Goal: Information Seeking & Learning: Learn about a topic

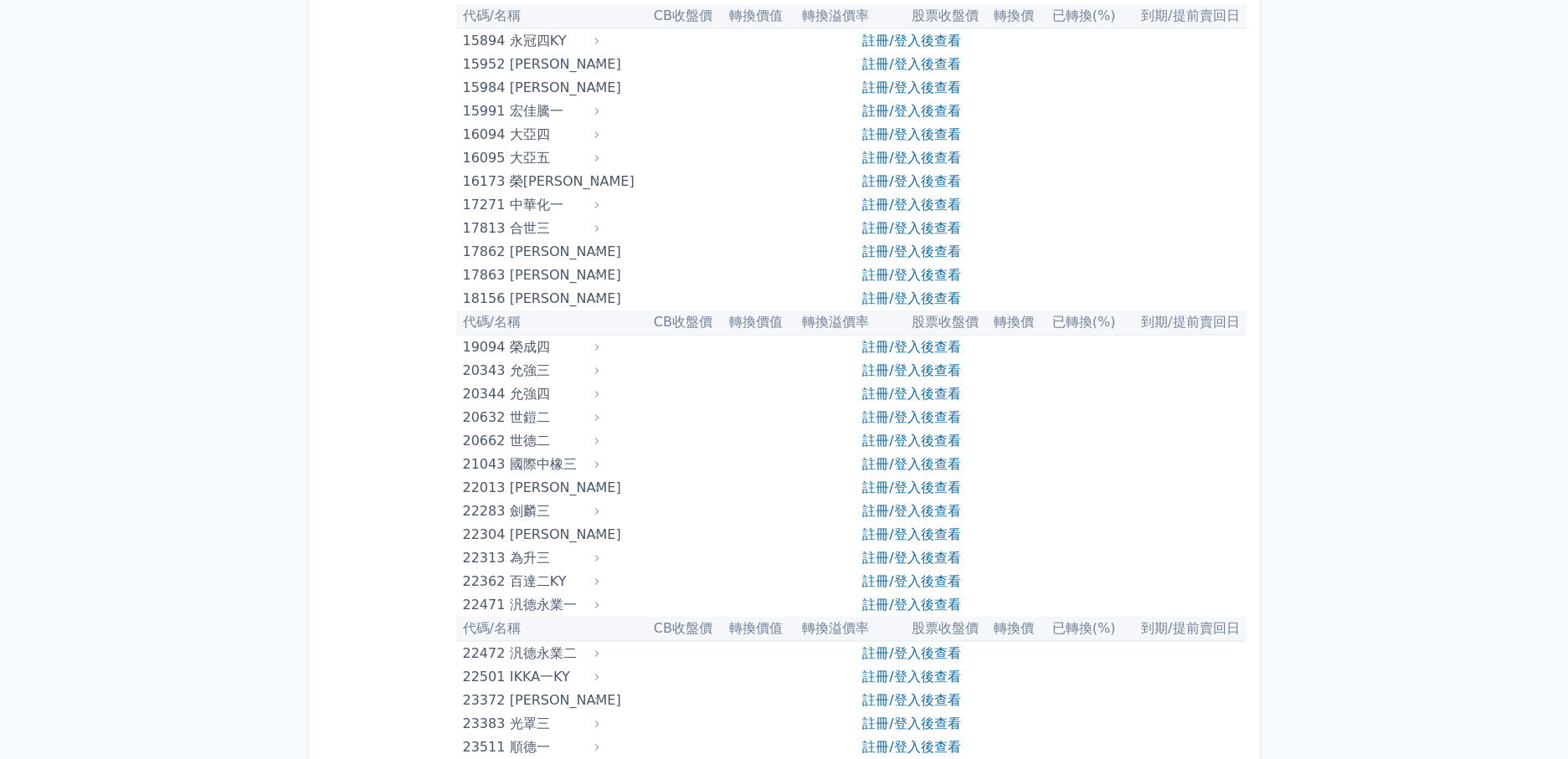
scroll to position [753, 0]
drag, startPoint x: 427, startPoint y: 440, endPoint x: 465, endPoint y: 485, distance: 58.9
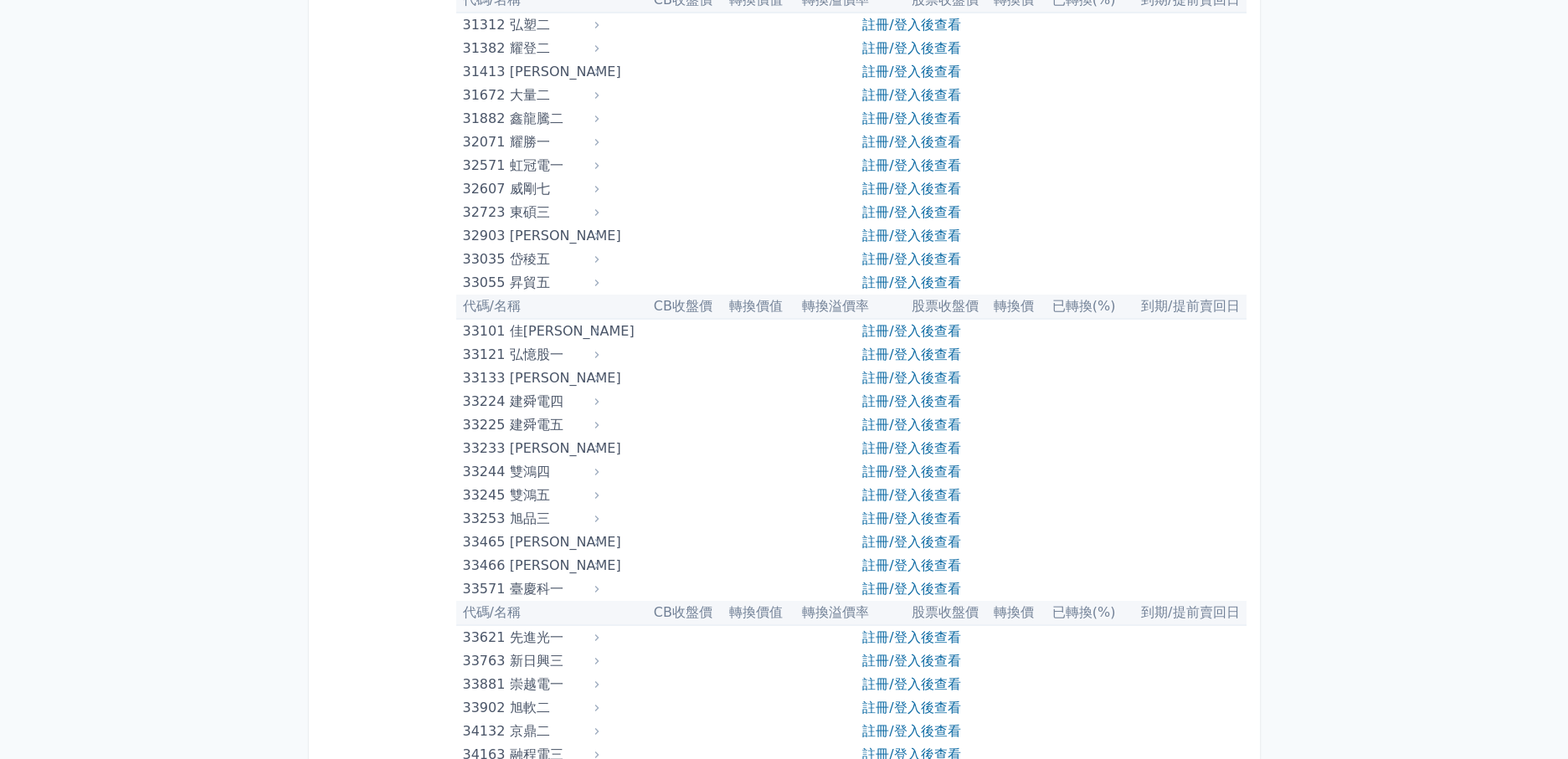
scroll to position [3013, 0]
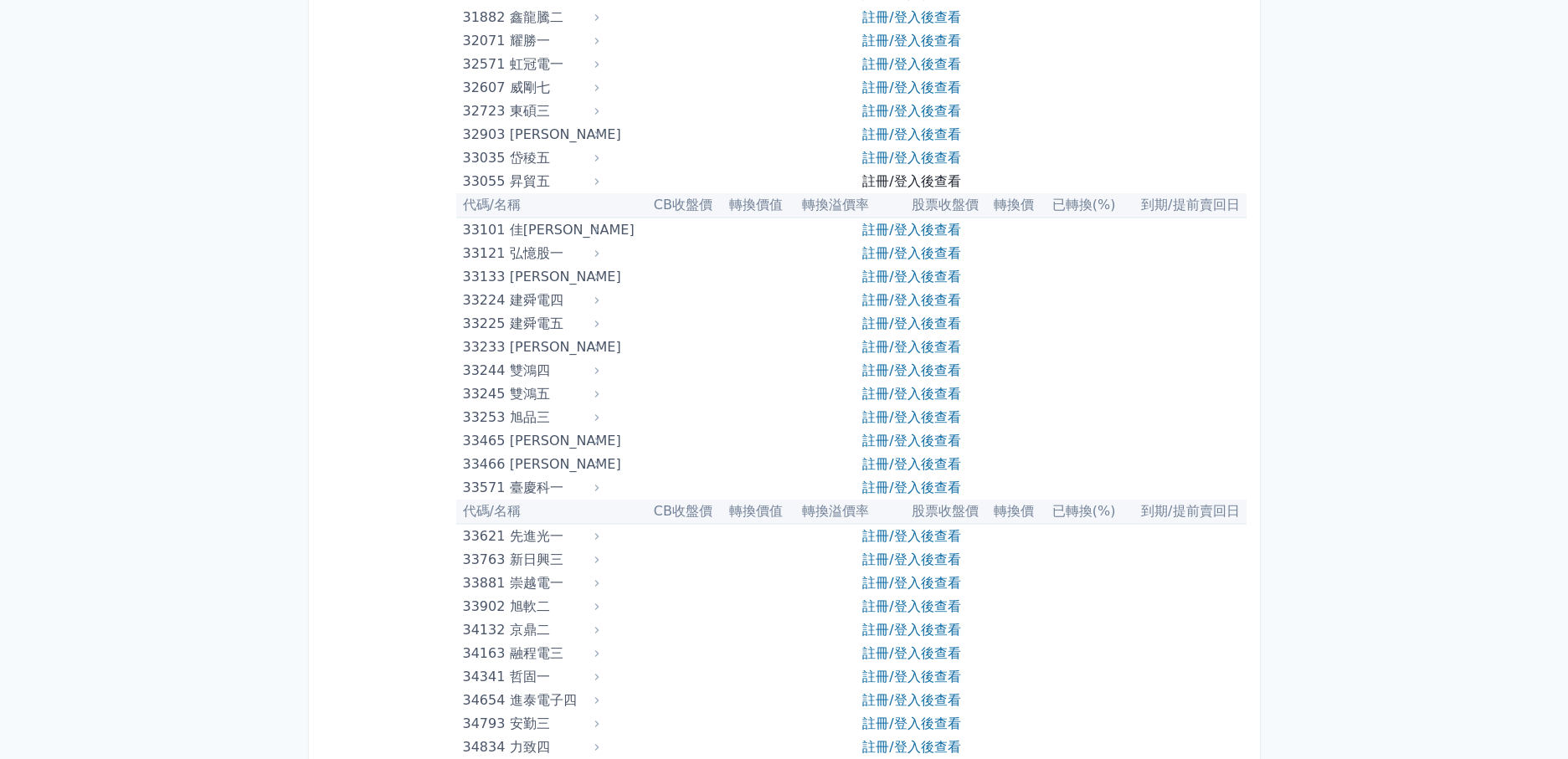
click at [944, 181] on link "註冊/登入後查看" at bounding box center [911, 181] width 98 height 16
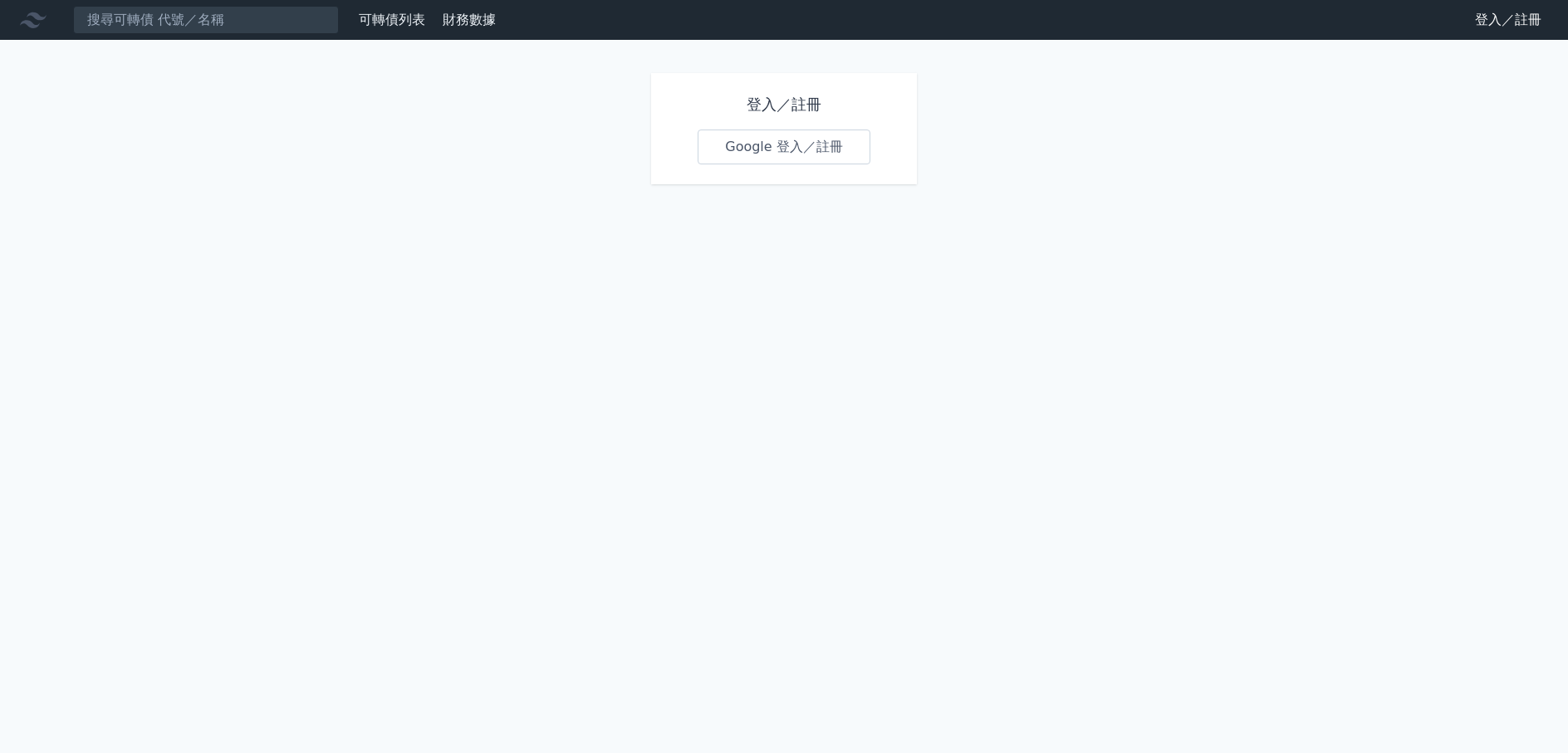
click at [815, 154] on link "Google 登入／註冊" at bounding box center [784, 147] width 173 height 35
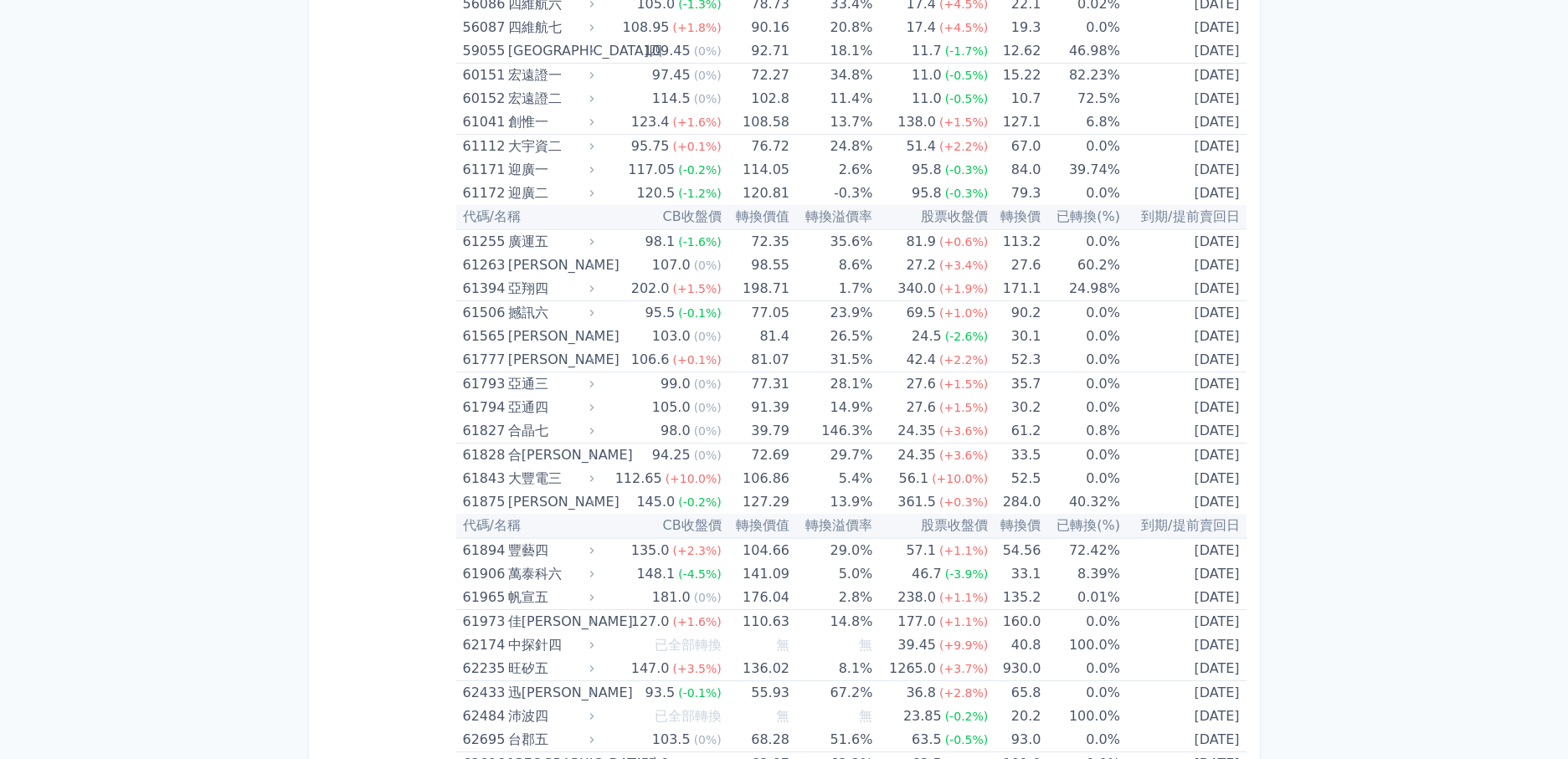
scroll to position [6445, 0]
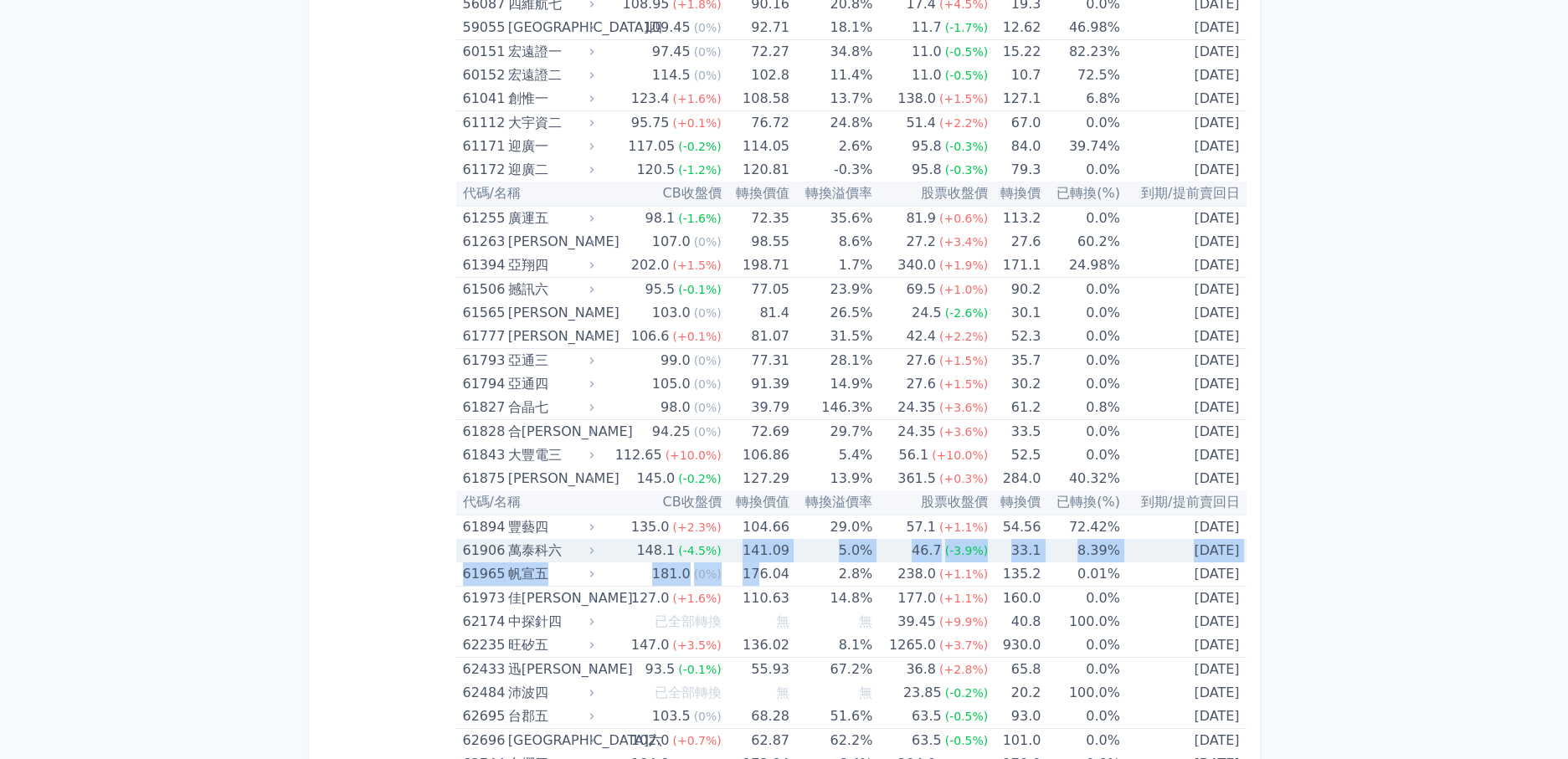
drag, startPoint x: 761, startPoint y: 584, endPoint x: 739, endPoint y: 558, distance: 34.1
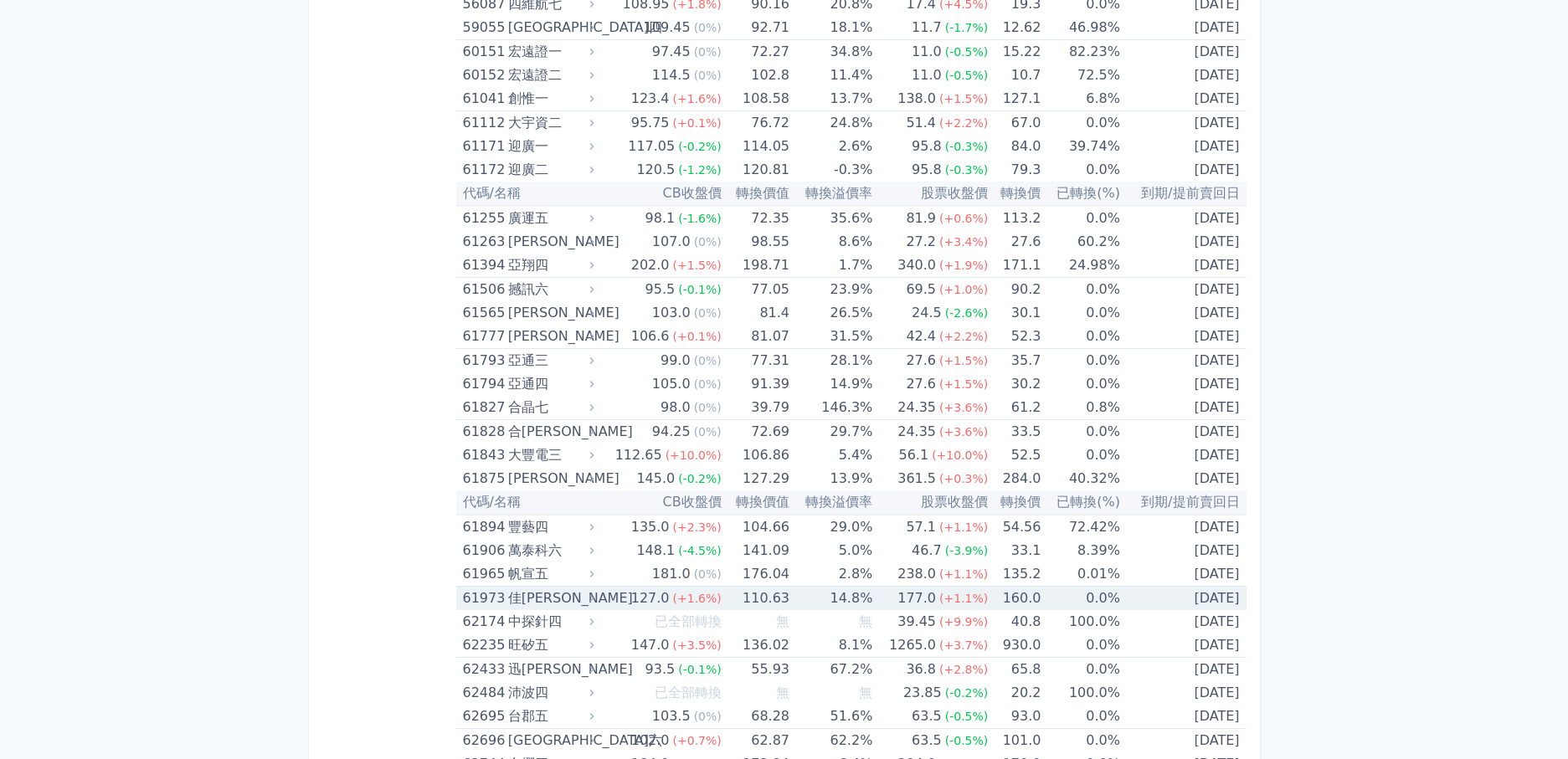
click at [760, 596] on td "110.63" at bounding box center [755, 599] width 67 height 24
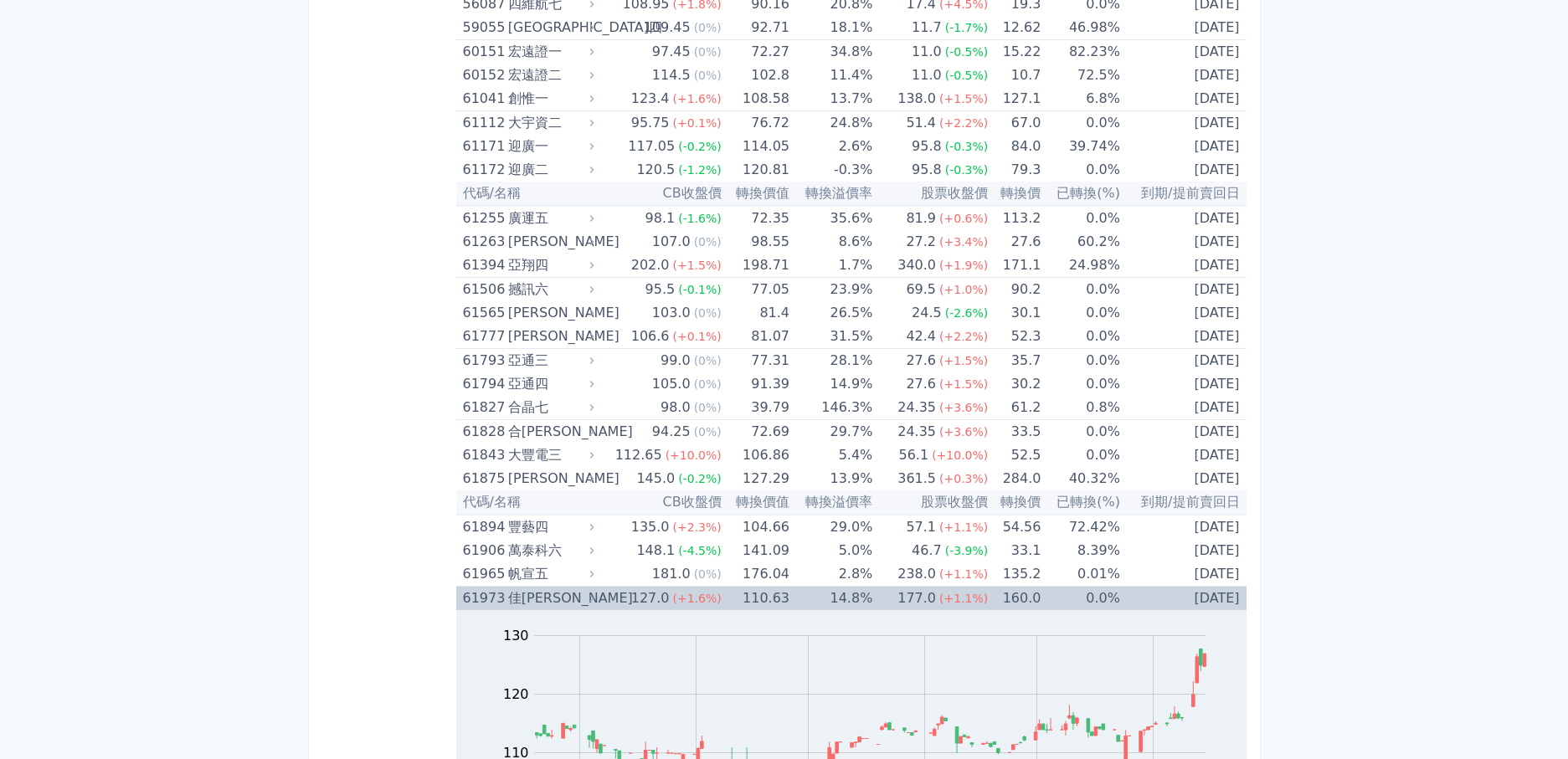
click at [764, 594] on td "110.63" at bounding box center [755, 599] width 67 height 24
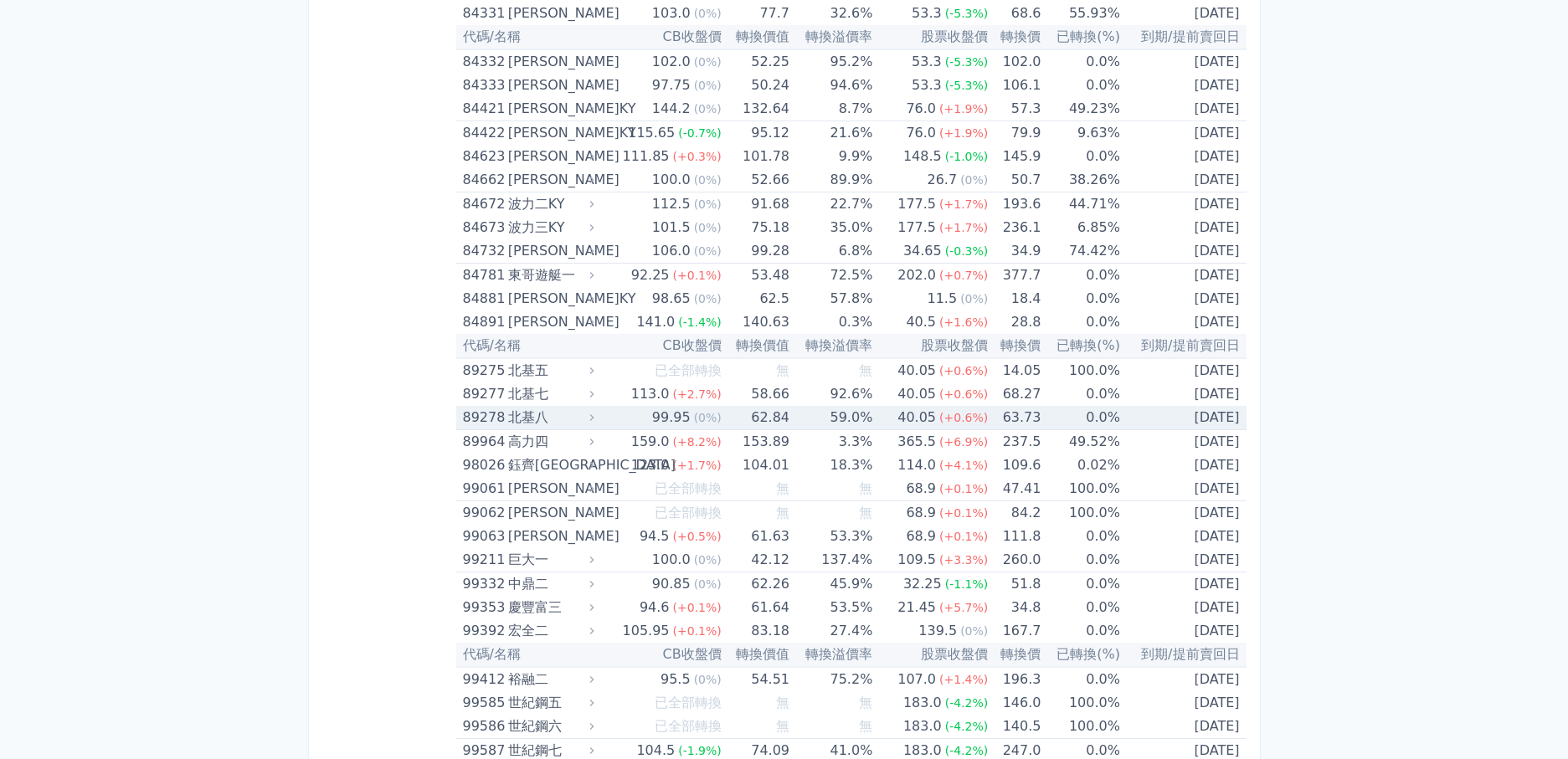
scroll to position [9659, 0]
